Goal: Transaction & Acquisition: Purchase product/service

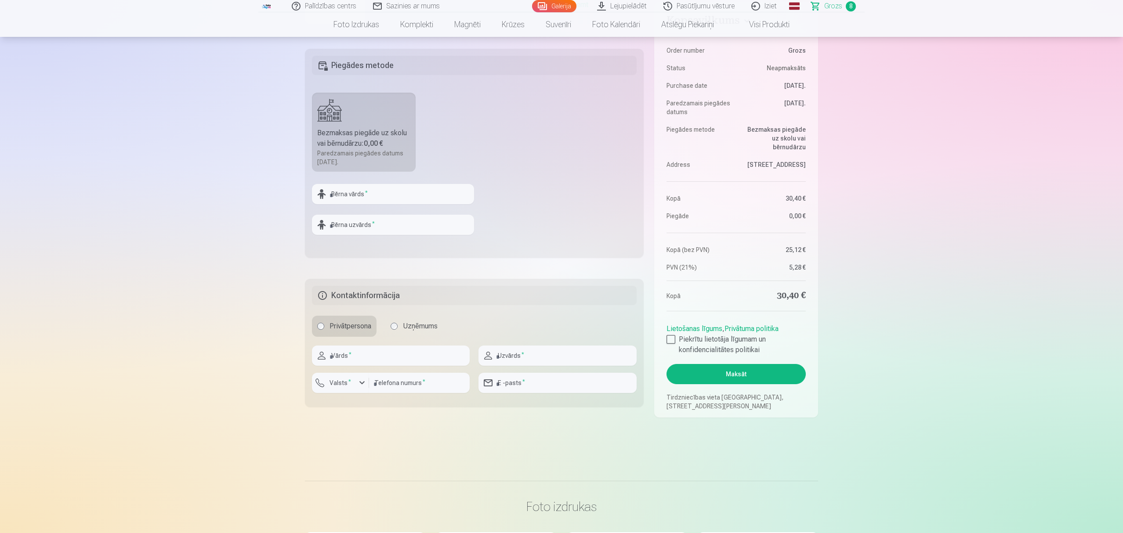
scroll to position [351, 0]
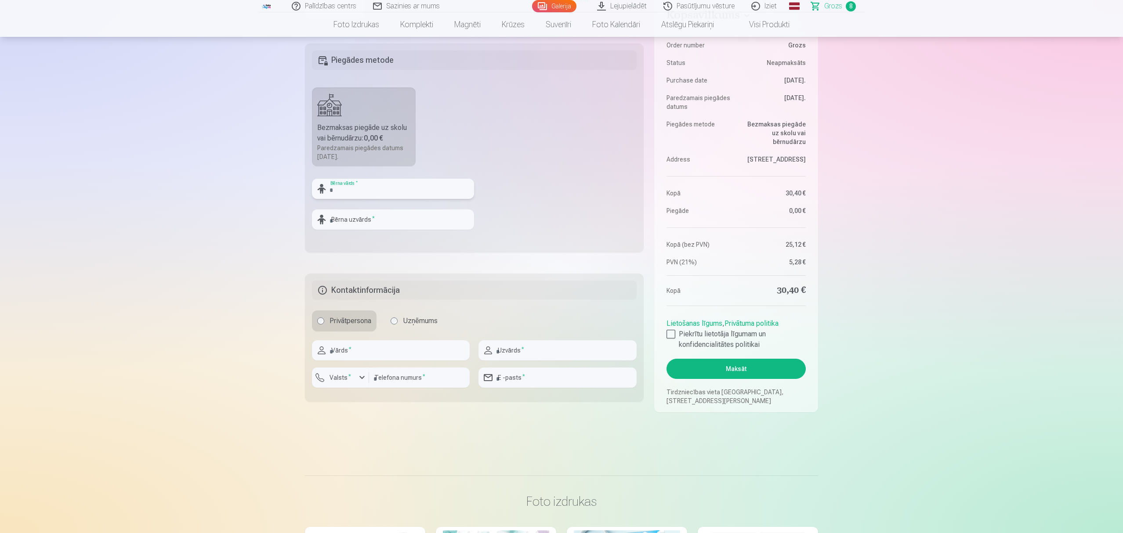
click at [369, 196] on input "text" at bounding box center [393, 189] width 162 height 20
type input "*******"
click at [409, 352] on input "text" at bounding box center [391, 350] width 158 height 20
type input "****"
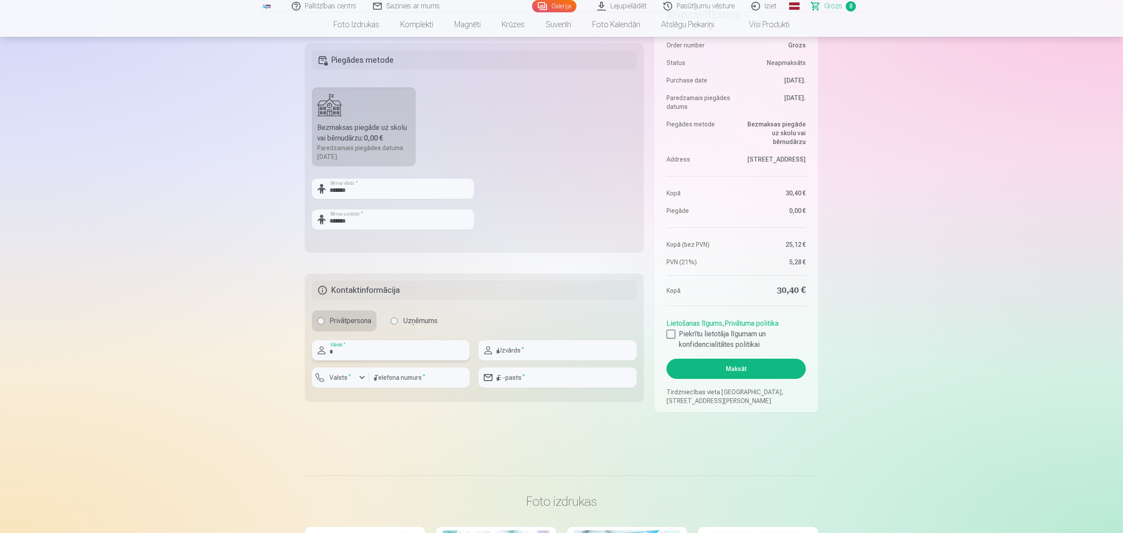
type input "******"
type input "********"
type input "**********"
click at [348, 380] on label "Valsts *" at bounding box center [340, 377] width 29 height 9
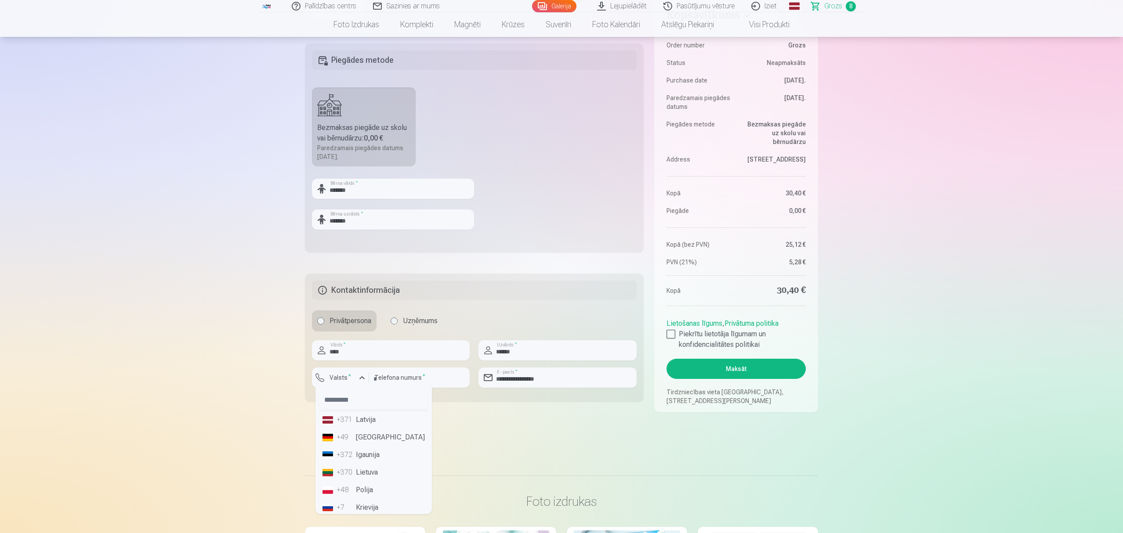
click at [360, 419] on li "+371 Latvija" at bounding box center [373, 420] width 109 height 18
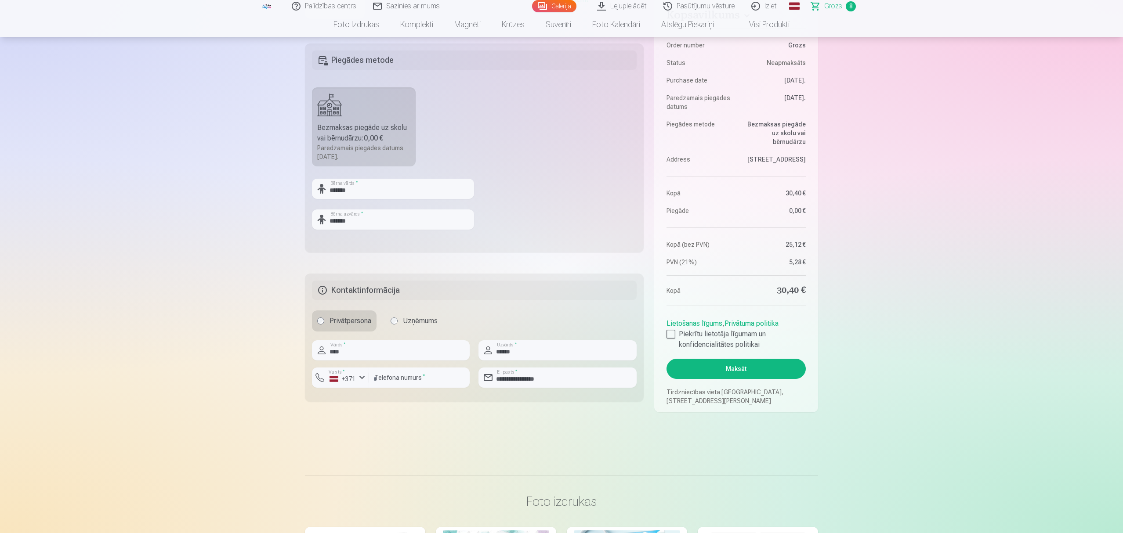
click at [447, 426] on main "Jūsu iepirkumu grozs Kopsavilkums Order number Grozs Status Neapmaksāts Purchas…" at bounding box center [561, 81] width 513 height 746
click at [669, 333] on div at bounding box center [670, 334] width 9 height 9
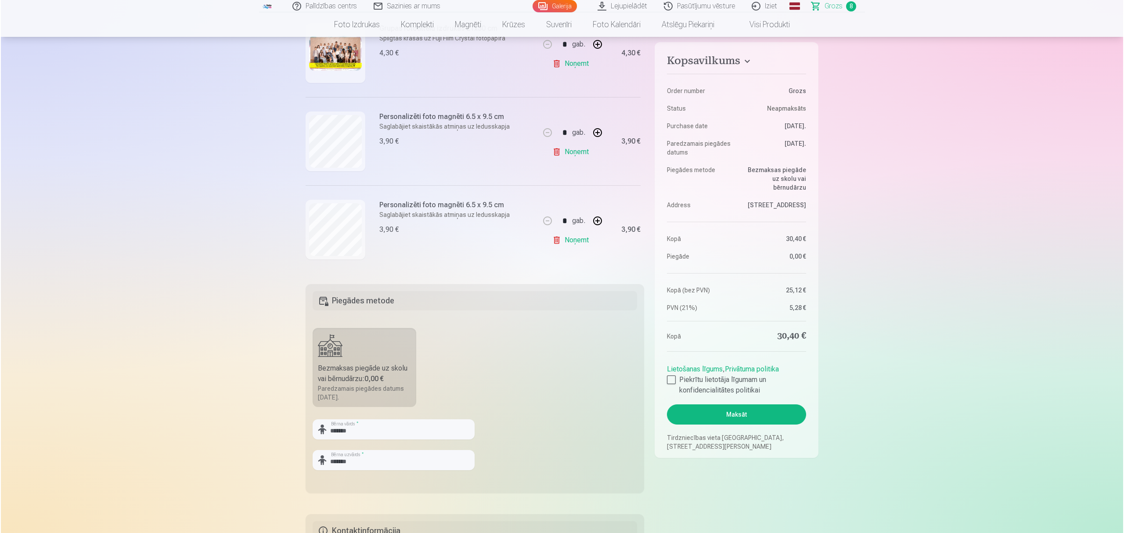
scroll to position [234, 0]
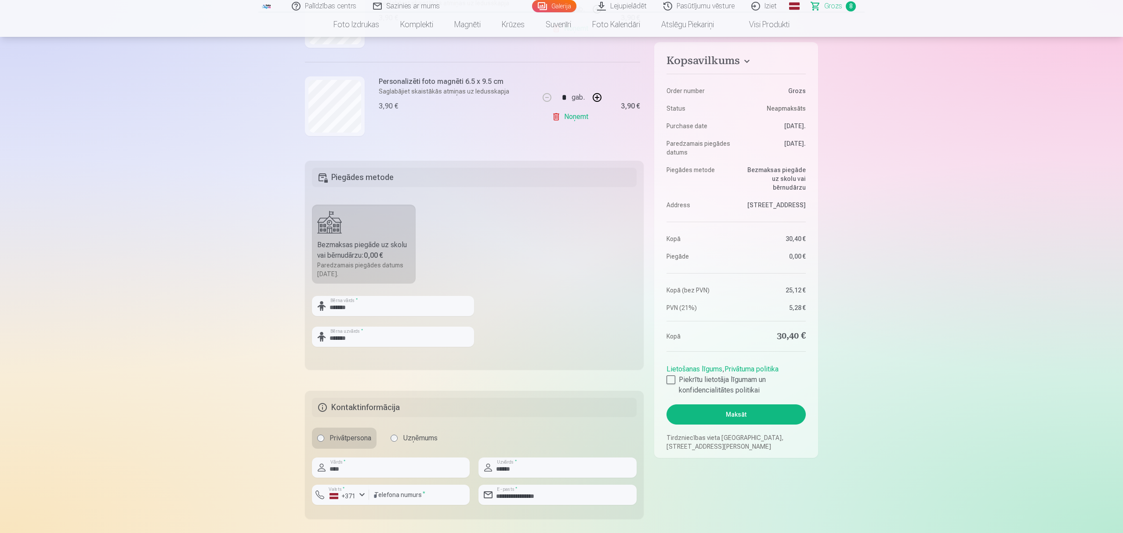
click at [746, 416] on button "Maksāt" at bounding box center [735, 415] width 139 height 20
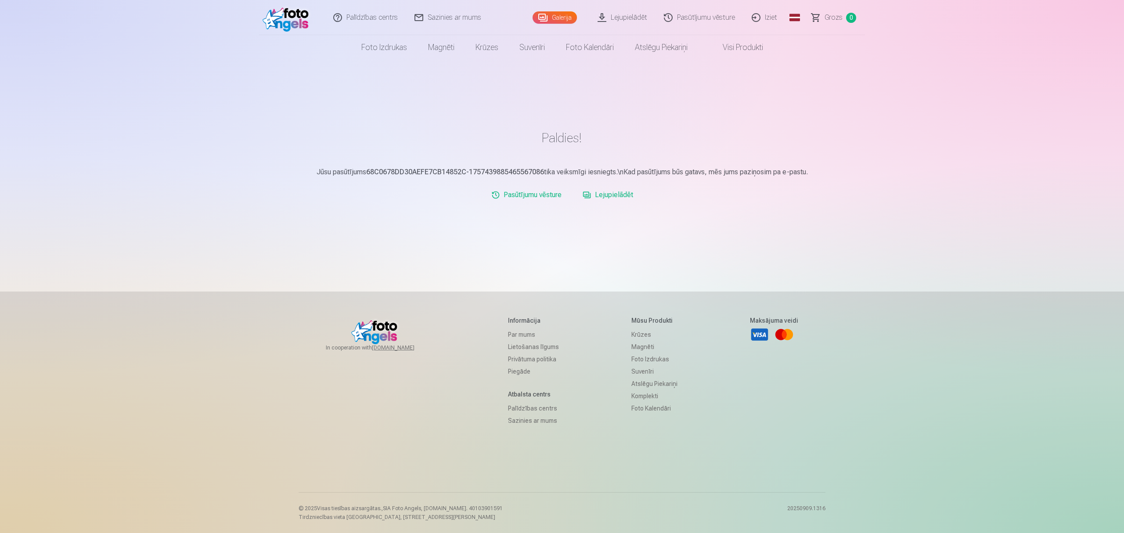
click at [611, 198] on link "Lejupielādēt" at bounding box center [608, 195] width 58 height 18
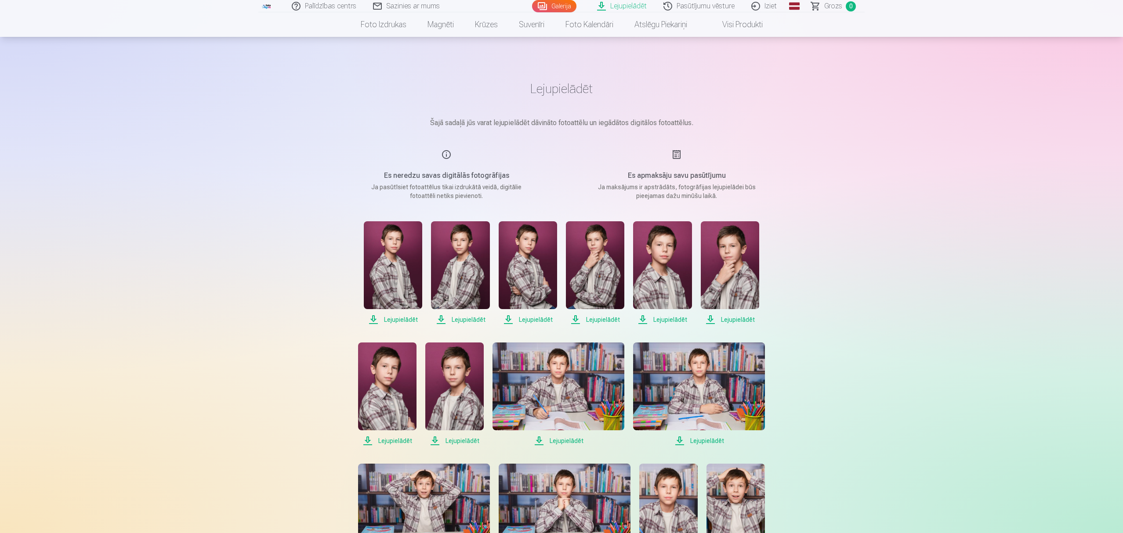
scroll to position [176, 0]
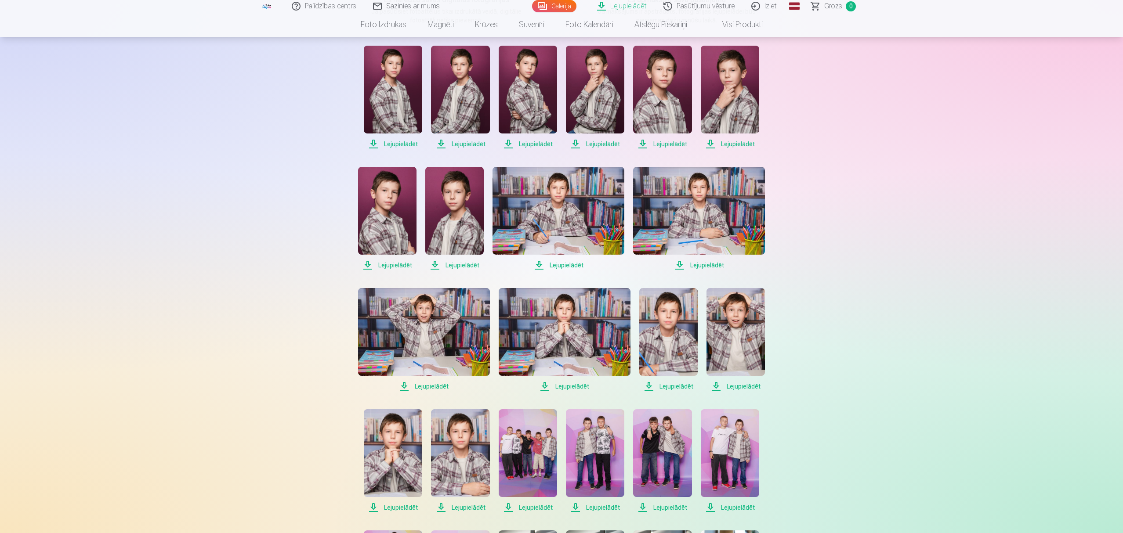
click at [398, 143] on span "Lejupielādēt" at bounding box center [393, 144] width 58 height 11
click at [467, 146] on span "Lejupielādēt" at bounding box center [460, 144] width 58 height 11
click at [538, 143] on span "Lejupielādēt" at bounding box center [528, 144] width 58 height 11
click at [601, 143] on span "Lejupielādēt" at bounding box center [595, 144] width 58 height 11
click at [657, 145] on span "Lejupielādēt" at bounding box center [662, 144] width 58 height 11
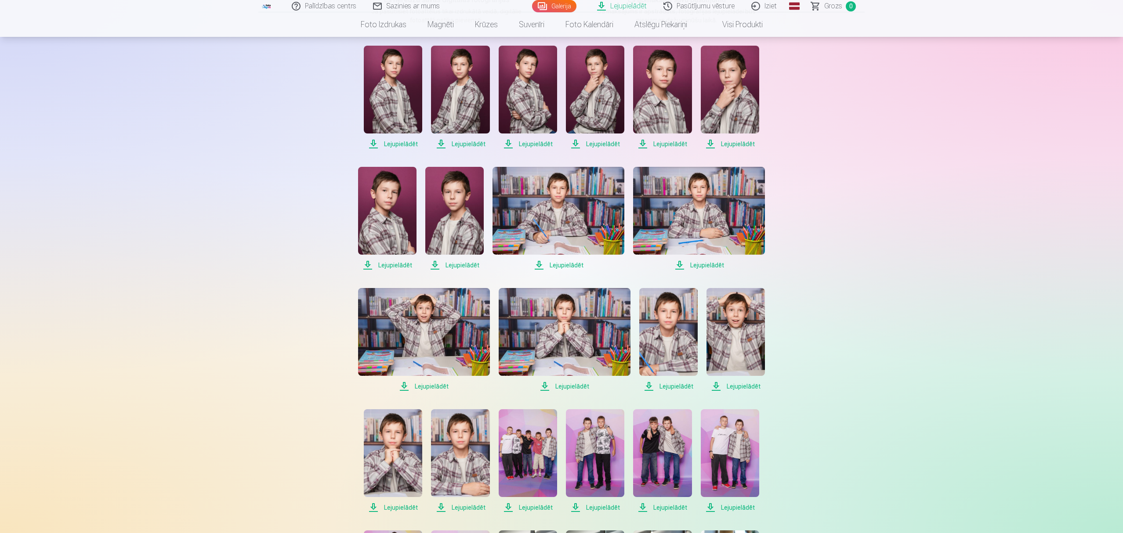
click at [745, 137] on link "Lejupielādēt" at bounding box center [730, 98] width 58 height 104
click at [395, 266] on span "Lejupielādēt" at bounding box center [387, 265] width 58 height 11
click at [463, 260] on span "Lejupielādēt" at bounding box center [454, 265] width 58 height 11
click at [561, 266] on span "Lejupielādēt" at bounding box center [558, 265] width 132 height 11
click at [710, 264] on span "Lejupielādēt" at bounding box center [699, 265] width 132 height 11
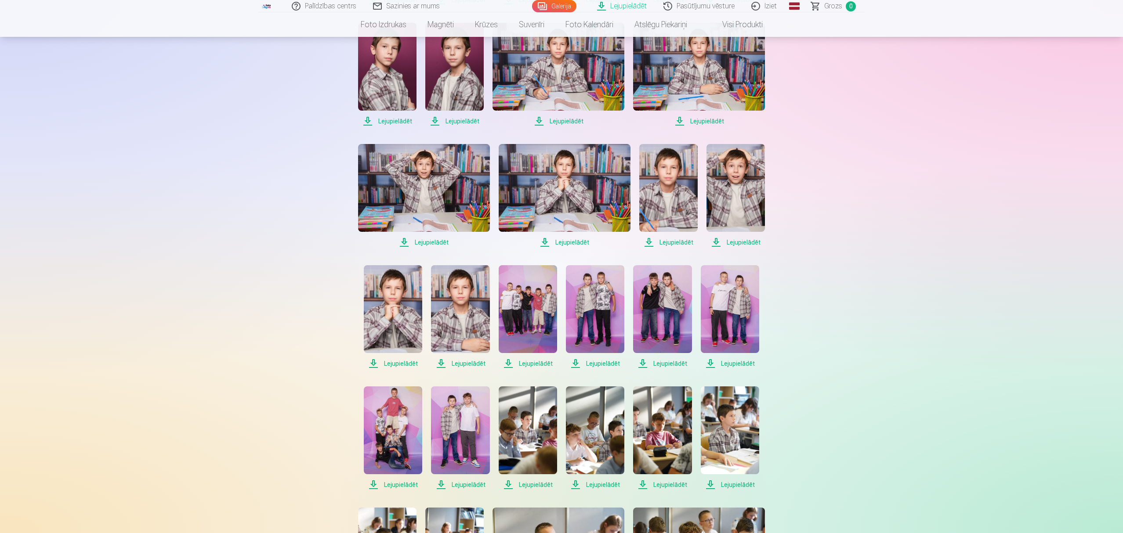
scroll to position [351, 0]
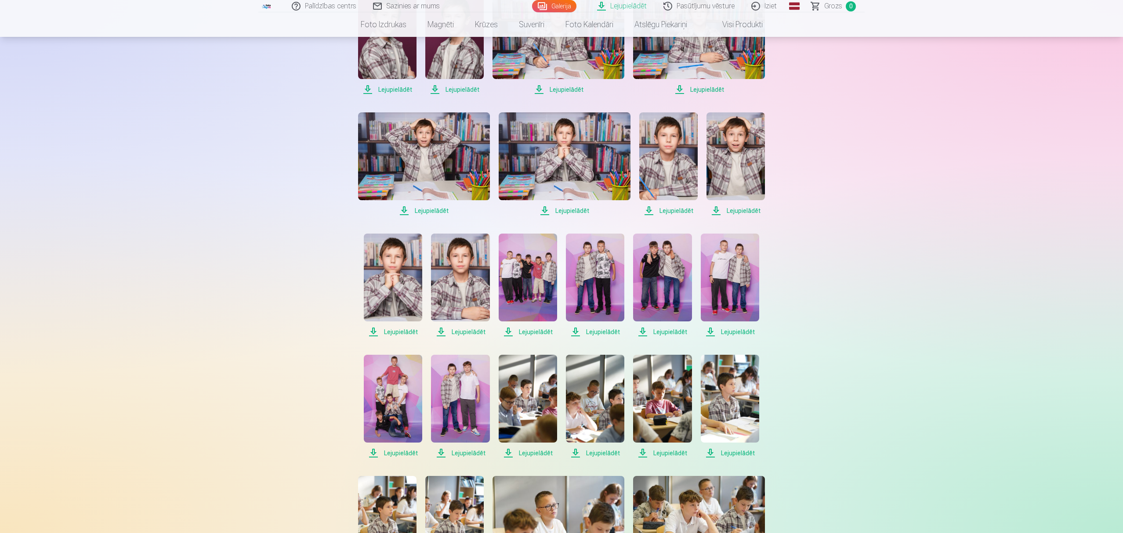
click at [432, 210] on span "Lejupielādēt" at bounding box center [424, 211] width 132 height 11
click at [565, 206] on span "Lejupielādēt" at bounding box center [565, 211] width 132 height 11
click at [679, 211] on span "Lejupielādēt" at bounding box center [668, 211] width 58 height 11
click at [740, 211] on span "Lejupielādēt" at bounding box center [735, 211] width 58 height 11
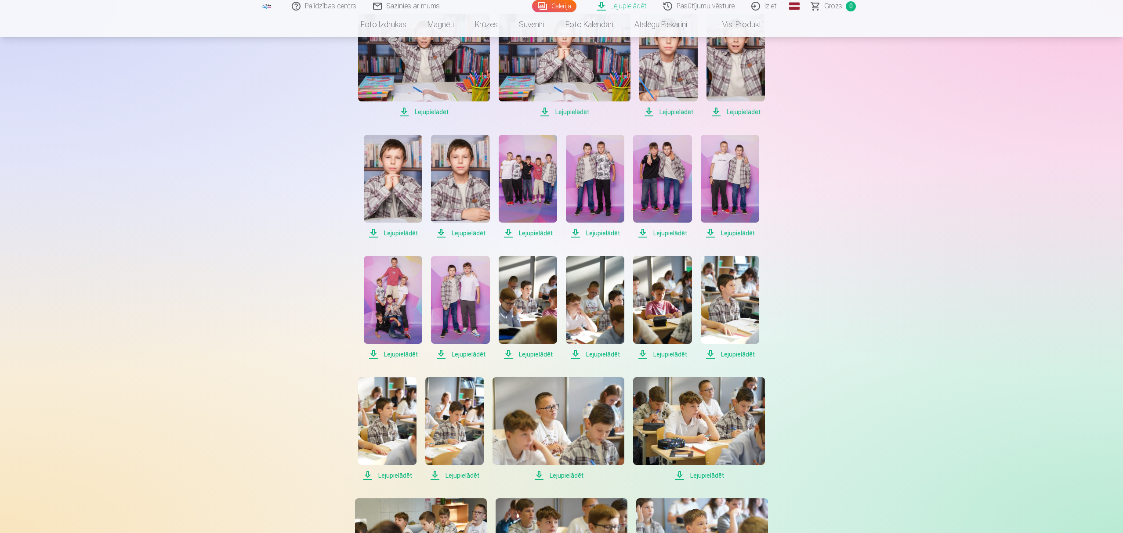
scroll to position [468, 0]
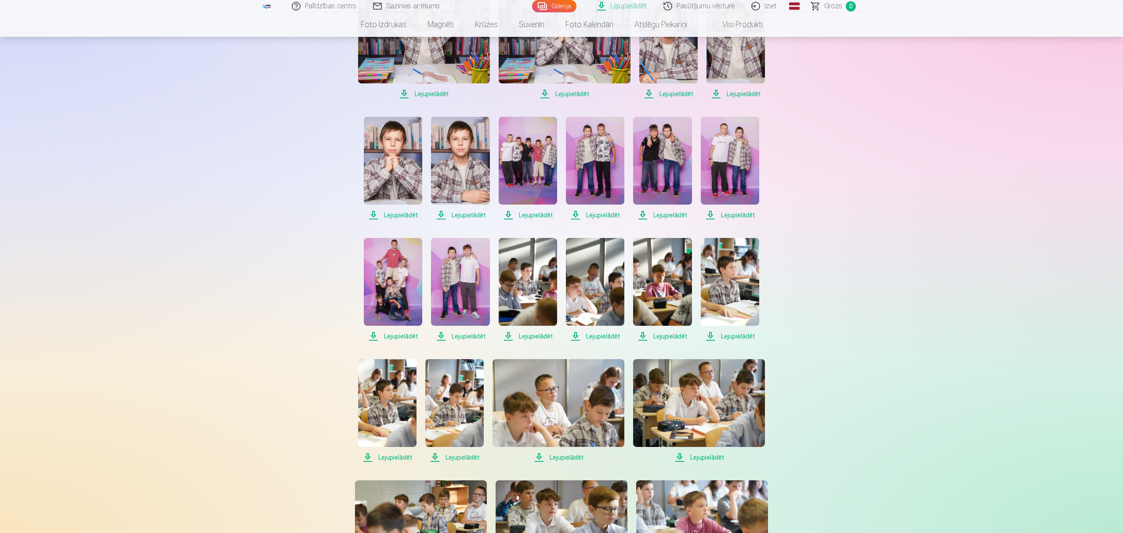
click at [398, 216] on span "Lejupielādēt" at bounding box center [393, 215] width 58 height 11
click at [473, 214] on span "Lejupielādēt" at bounding box center [460, 215] width 58 height 11
click at [540, 216] on span "Lejupielādēt" at bounding box center [528, 215] width 58 height 11
click at [598, 213] on span "Lejupielādēt" at bounding box center [595, 215] width 58 height 11
click at [664, 213] on span "Lejupielādēt" at bounding box center [662, 215] width 58 height 11
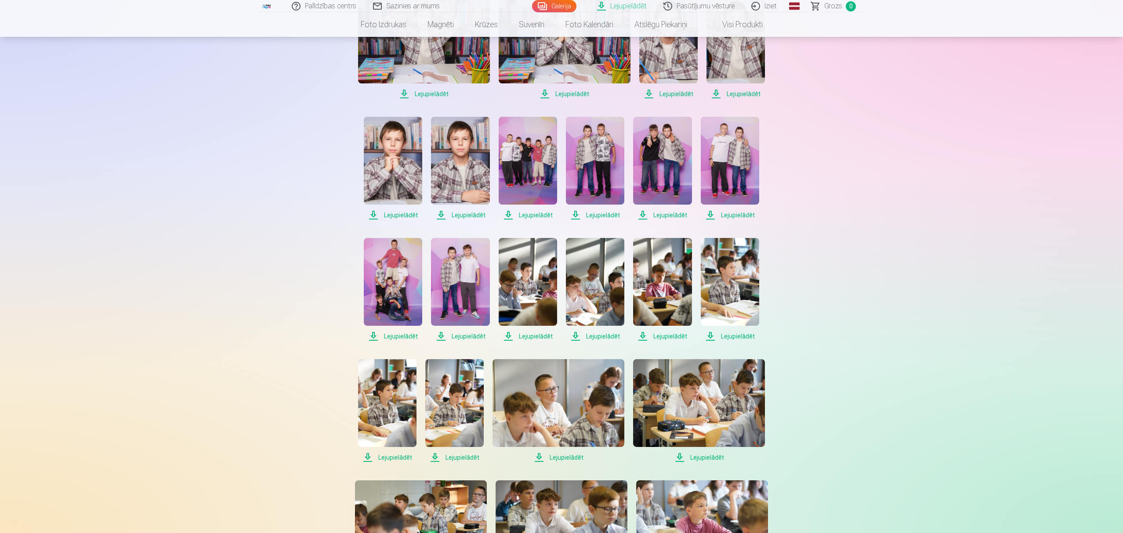
click at [735, 214] on span "Lejupielādēt" at bounding box center [730, 215] width 58 height 11
click at [408, 336] on span "Lejupielādēt" at bounding box center [393, 336] width 58 height 11
click at [461, 334] on span "Lejupielādēt" at bounding box center [460, 336] width 58 height 11
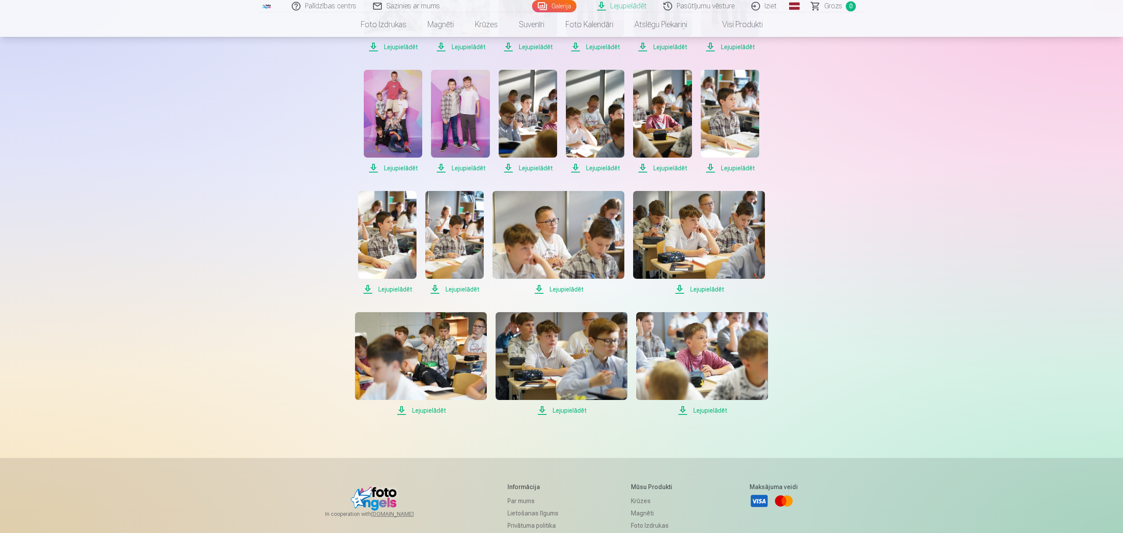
scroll to position [644, 0]
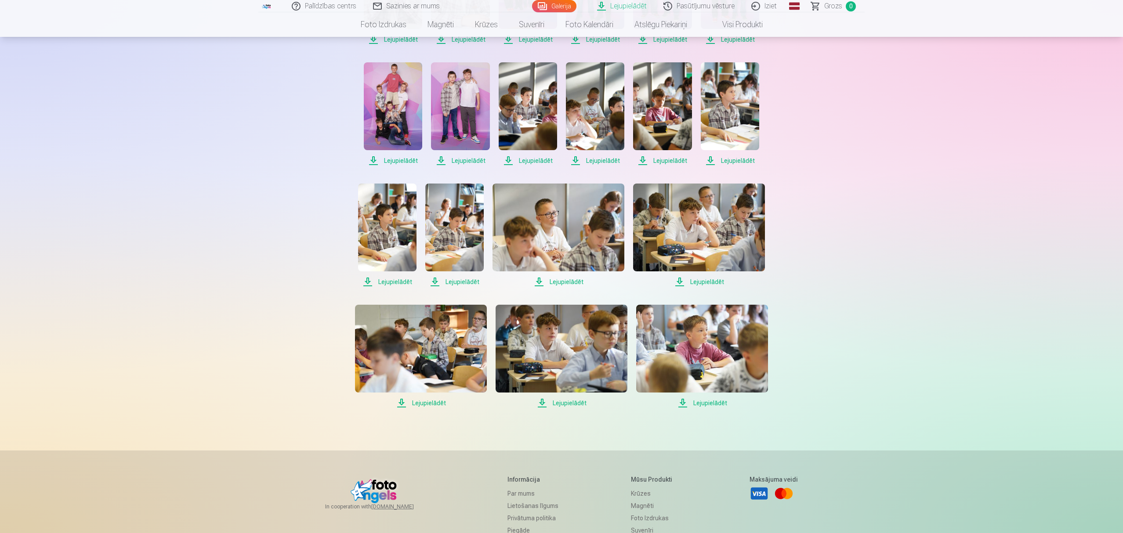
click at [538, 159] on span "Lejupielādēt" at bounding box center [528, 160] width 58 height 11
click at [601, 159] on span "Lejupielādēt" at bounding box center [595, 160] width 58 height 11
click at [673, 157] on span "Lejupielādēt" at bounding box center [662, 160] width 58 height 11
click at [734, 160] on span "Lejupielādēt" at bounding box center [730, 160] width 58 height 11
click at [395, 280] on span "Lejupielādēt" at bounding box center [387, 282] width 58 height 11
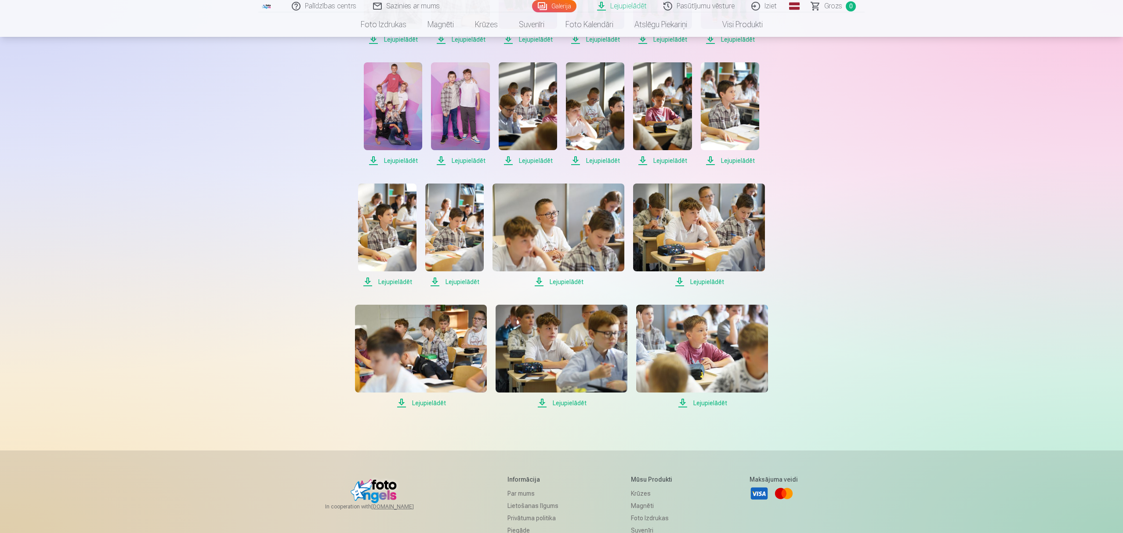
click at [463, 282] on span "Lejupielādēt" at bounding box center [454, 282] width 58 height 11
click at [564, 282] on span "Lejupielādēt" at bounding box center [558, 282] width 132 height 11
click at [712, 282] on span "Lejupielādēt" at bounding box center [699, 282] width 132 height 11
click at [429, 403] on span "Lejupielādēt" at bounding box center [421, 403] width 132 height 11
click at [570, 403] on span "Lejupielādēt" at bounding box center [561, 403] width 132 height 11
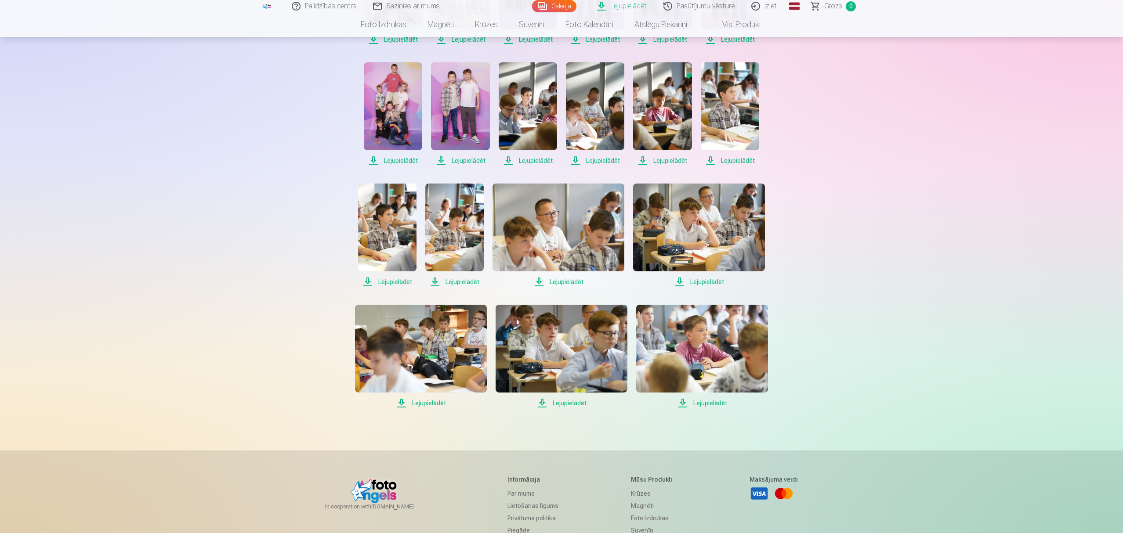
click at [712, 403] on span "Lejupielādēt" at bounding box center [702, 403] width 132 height 11
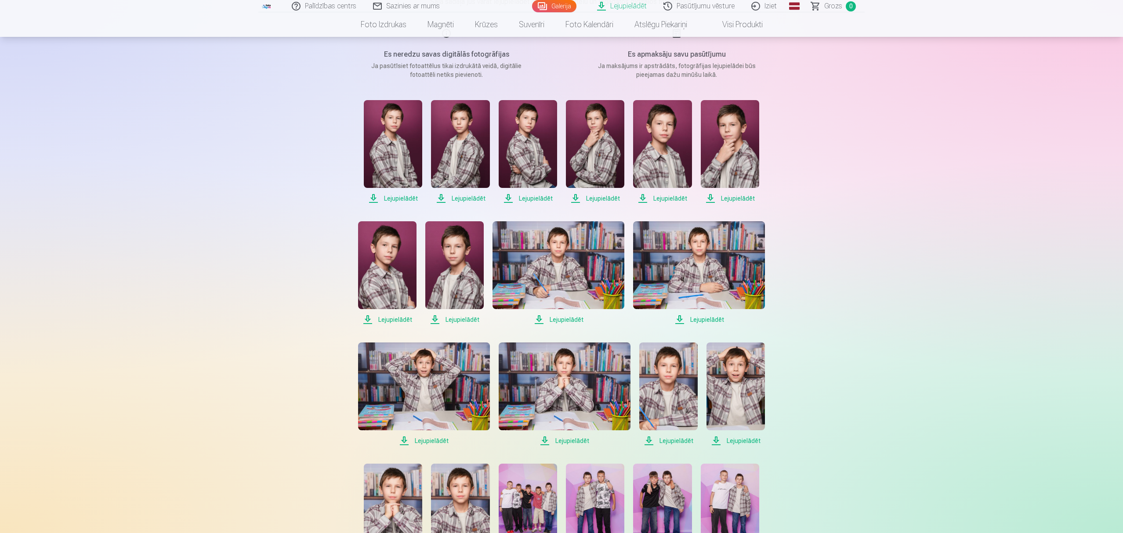
scroll to position [117, 0]
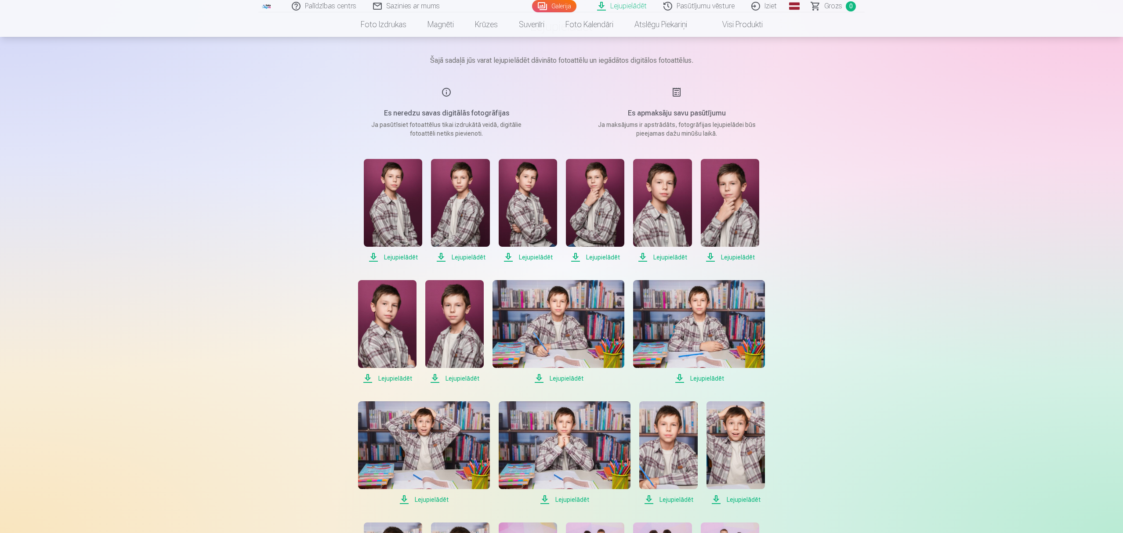
scroll to position [0, 0]
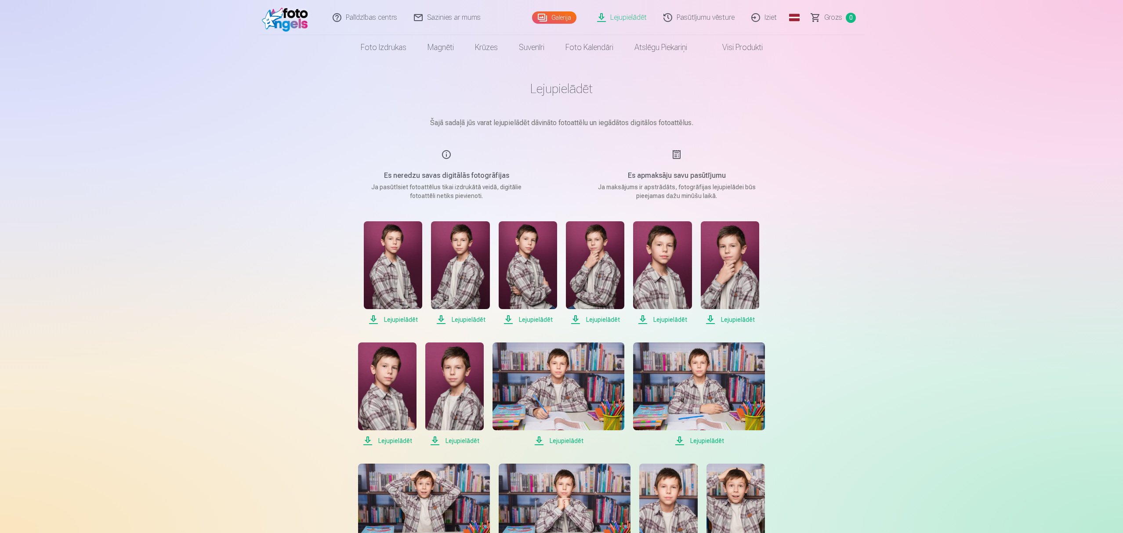
click at [282, 18] on img at bounding box center [287, 18] width 51 height 28
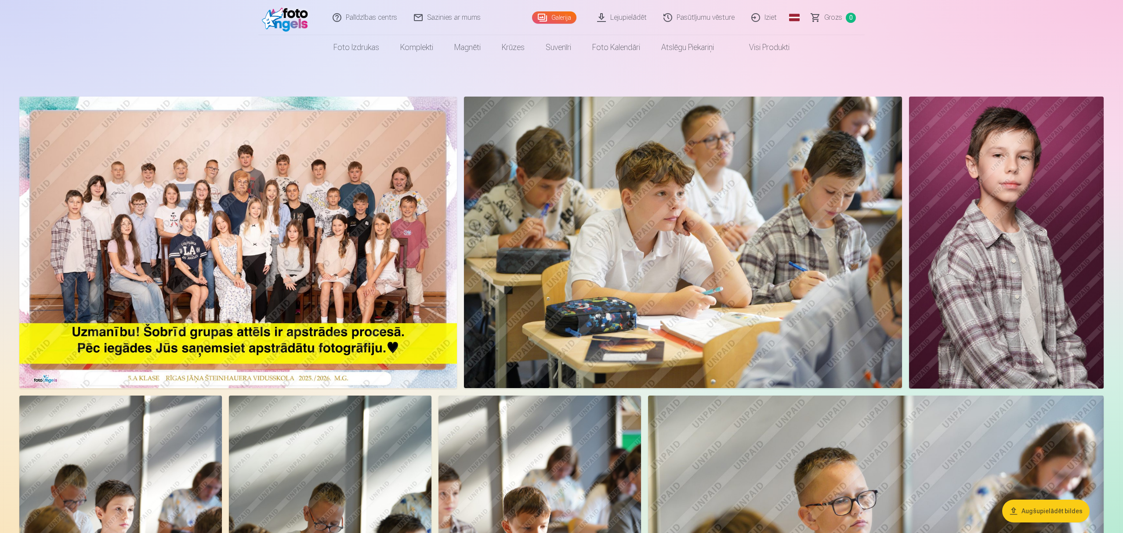
click at [561, 18] on link "Galerija" at bounding box center [554, 17] width 44 height 12
click at [678, 20] on link "Pasūtījumu vēsture" at bounding box center [699, 17] width 88 height 35
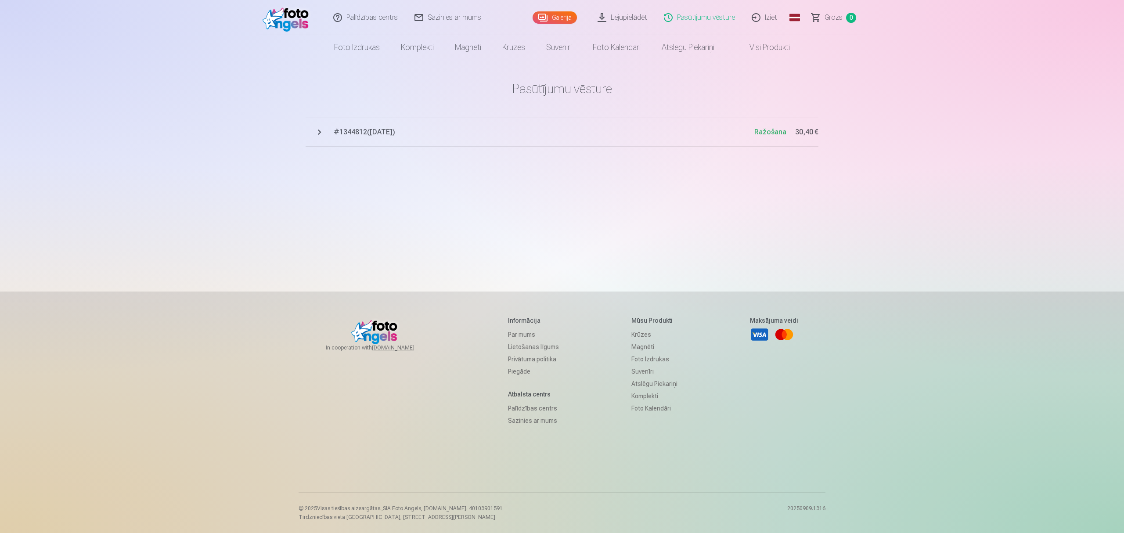
click at [319, 130] on button "# 1344812 ( 9.09.2025 ) Ražošana 30,40 €" at bounding box center [562, 132] width 513 height 29
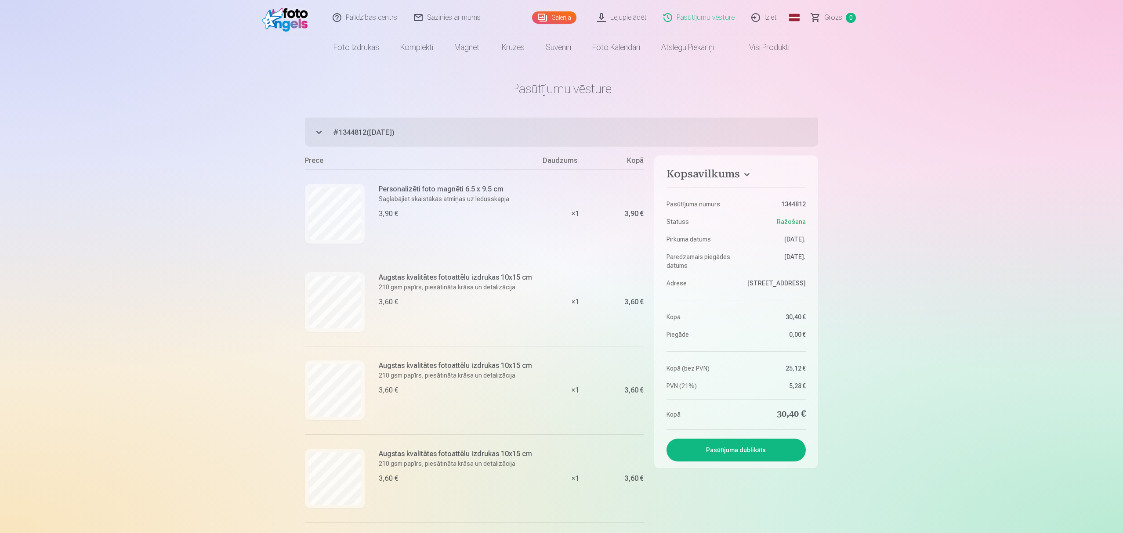
click at [570, 19] on link "Galerija" at bounding box center [554, 17] width 44 height 12
